Goal: Find specific page/section: Find specific page/section

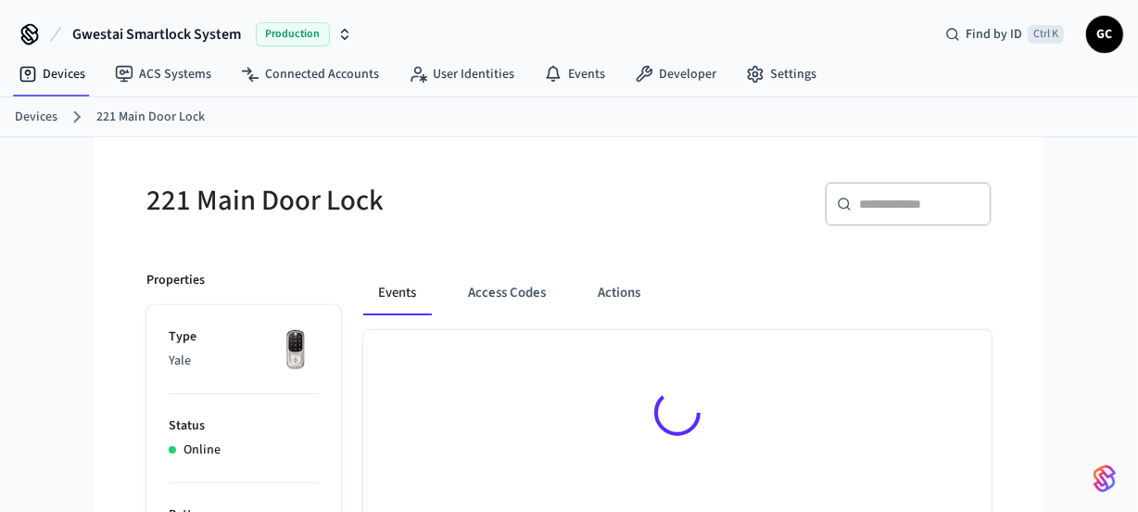
drag, startPoint x: 49, startPoint y: 120, endPoint x: 95, endPoint y: 133, distance: 47.9
click at [48, 120] on link "Devices" at bounding box center [36, 116] width 43 height 19
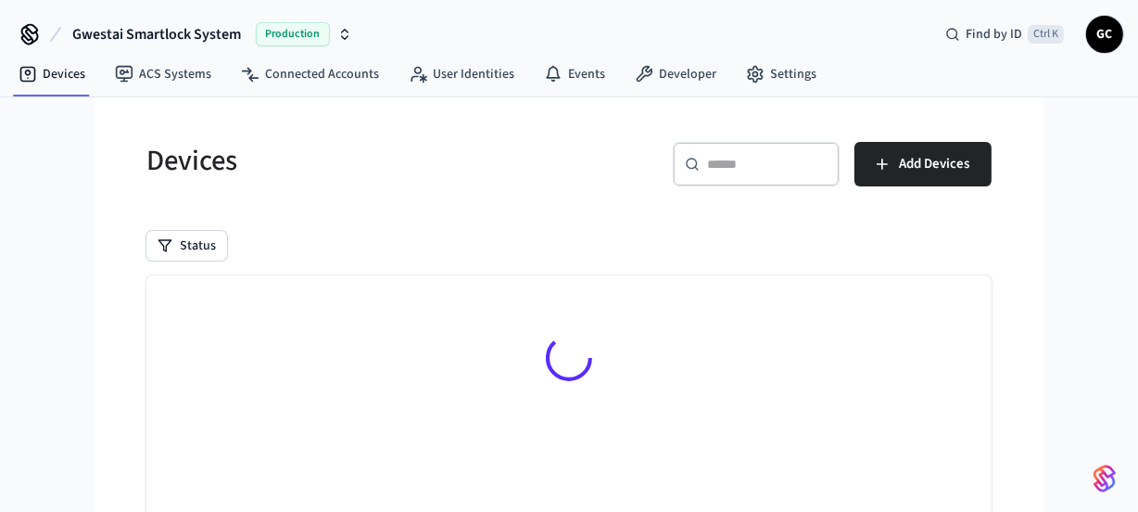
click at [802, 158] on input "text" at bounding box center [767, 164] width 120 height 19
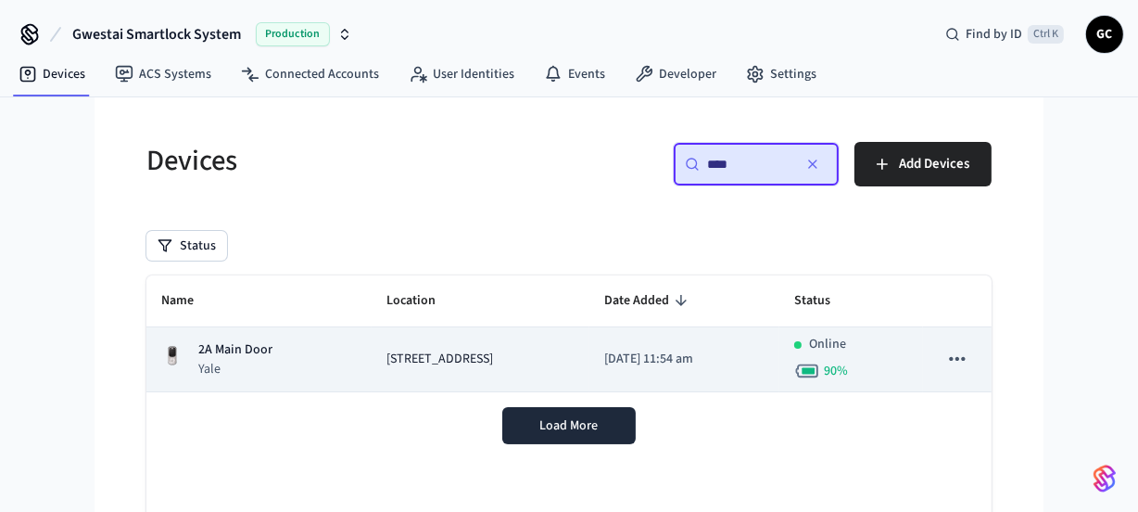
type input "****"
drag, startPoint x: 300, startPoint y: 335, endPoint x: 259, endPoint y: 343, distance: 41.6
click at [301, 336] on td "2A Main Door Yale" at bounding box center [258, 359] width 225 height 65
click at [266, 345] on p "2A Main Door" at bounding box center [235, 349] width 74 height 19
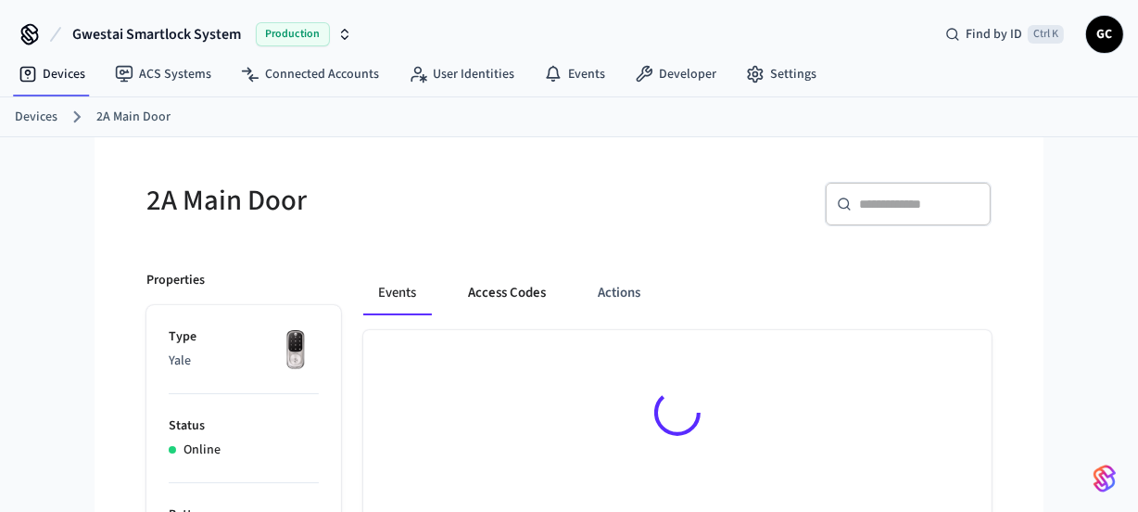
click at [503, 287] on button "Access Codes" at bounding box center [506, 293] width 107 height 44
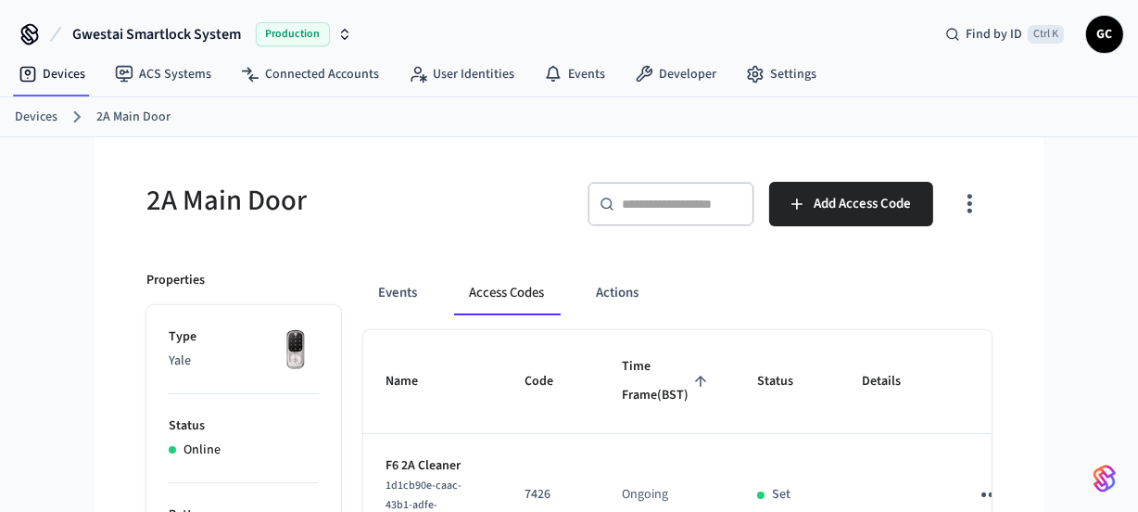
click at [53, 112] on link "Devices" at bounding box center [36, 116] width 43 height 19
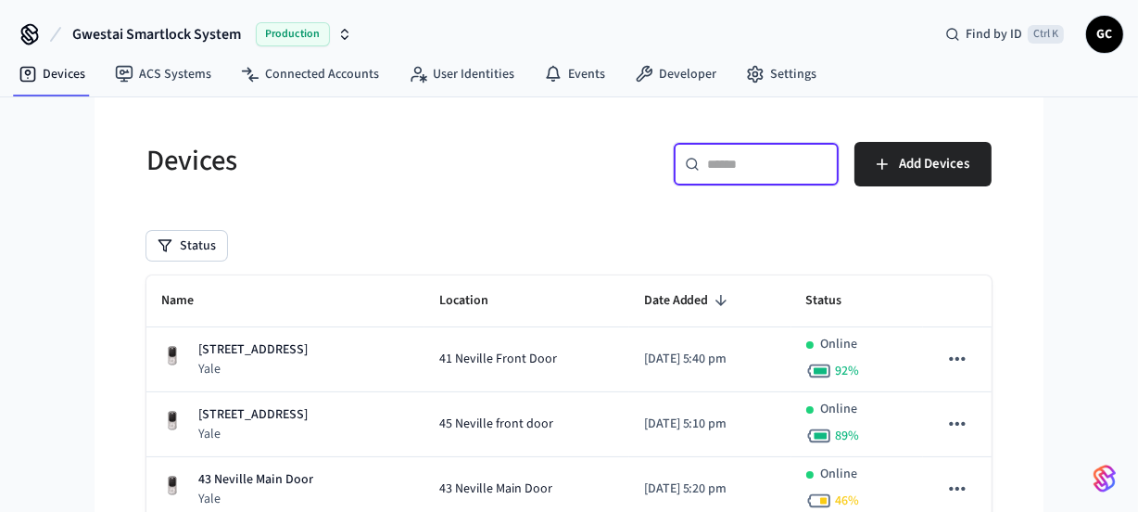
click at [727, 159] on input "text" at bounding box center [767, 164] width 120 height 19
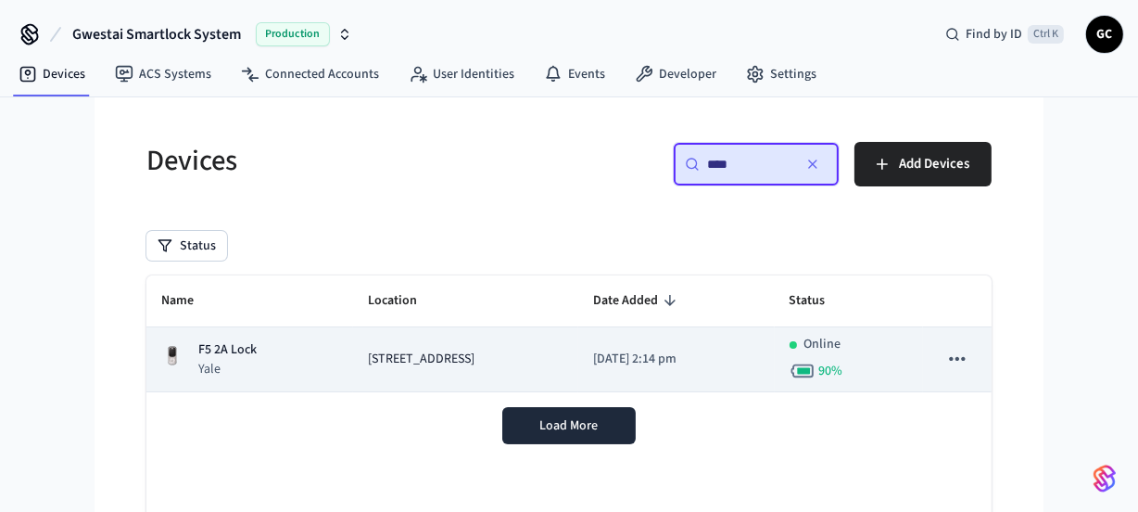
type input "****"
click at [244, 350] on p "F5 2A Lock" at bounding box center [227, 349] width 58 height 19
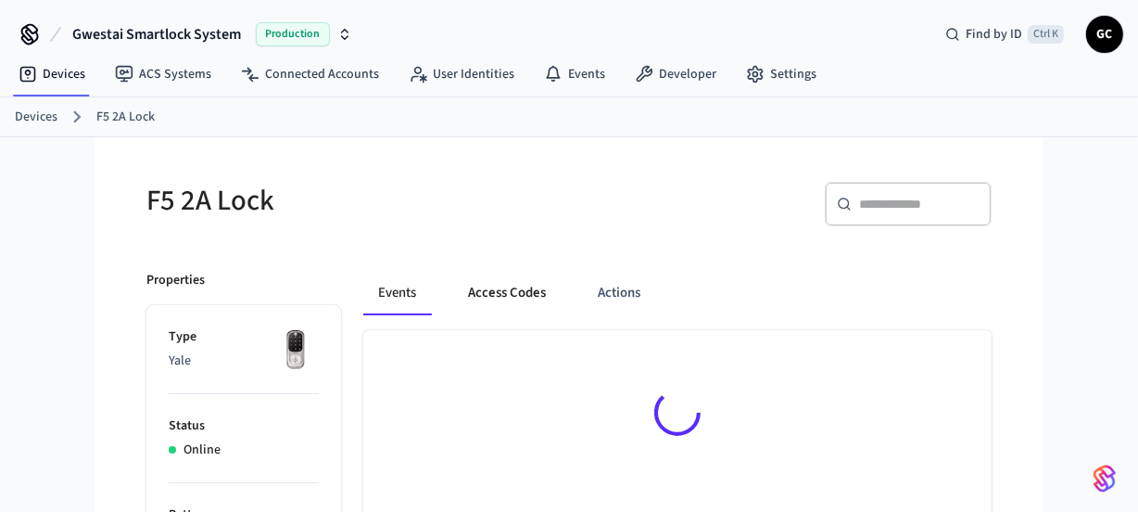
click at [484, 292] on button "Access Codes" at bounding box center [506, 293] width 107 height 44
